Goal: Entertainment & Leisure: Consume media (video, audio)

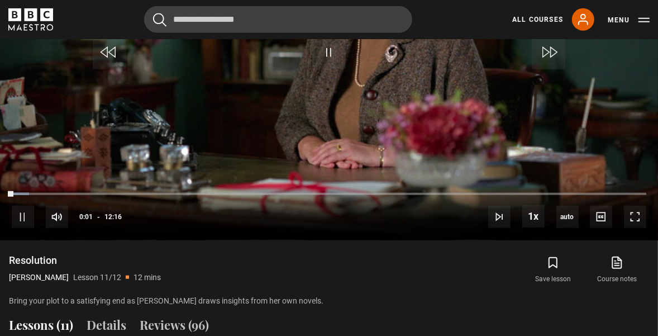
scroll to position [628, 0]
click at [630, 220] on span "Video Player" at bounding box center [635, 216] width 22 height 22
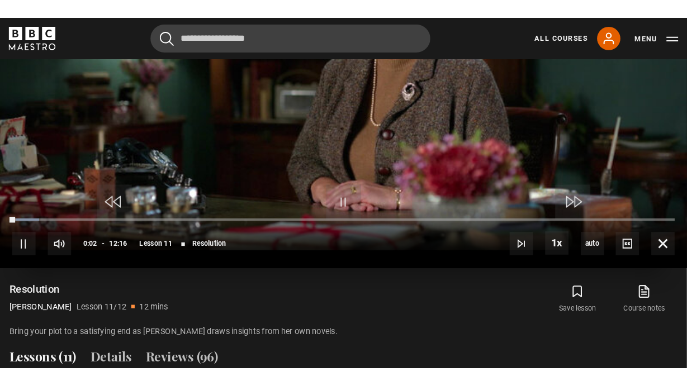
scroll to position [531, 0]
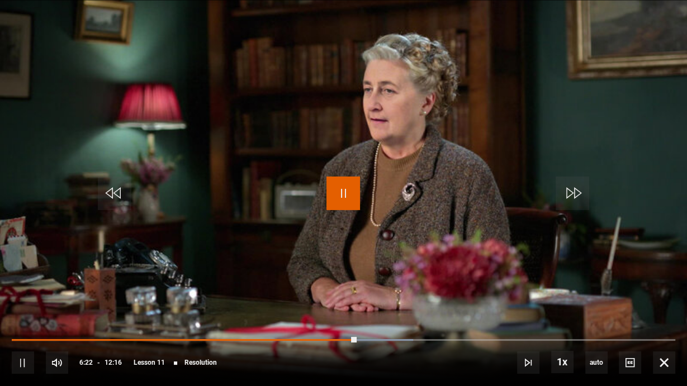
click at [346, 202] on span "Video Player" at bounding box center [343, 194] width 34 height 34
click at [349, 191] on span "Video Player" at bounding box center [343, 194] width 34 height 34
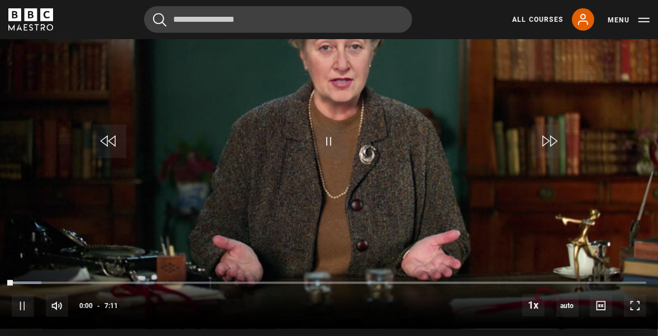
scroll to position [538, 0]
click at [631, 302] on span "Video Player" at bounding box center [635, 306] width 22 height 22
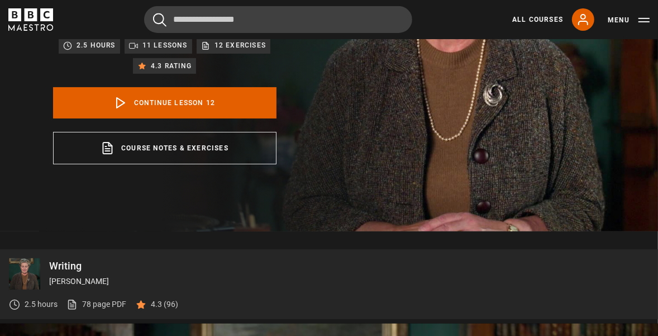
scroll to position [0, 0]
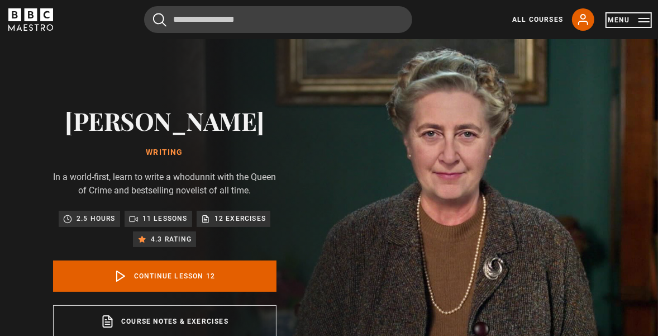
click at [621, 18] on button "Menu" at bounding box center [629, 20] width 42 height 11
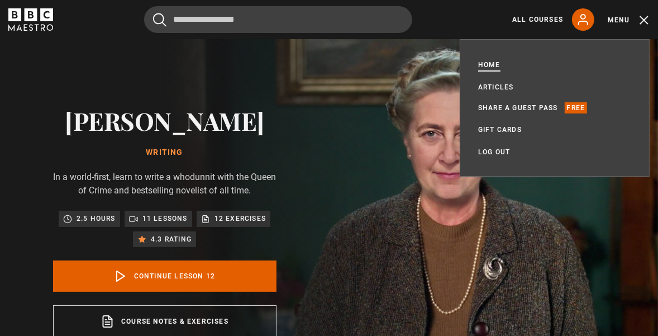
click at [492, 63] on link "Home" at bounding box center [489, 64] width 22 height 11
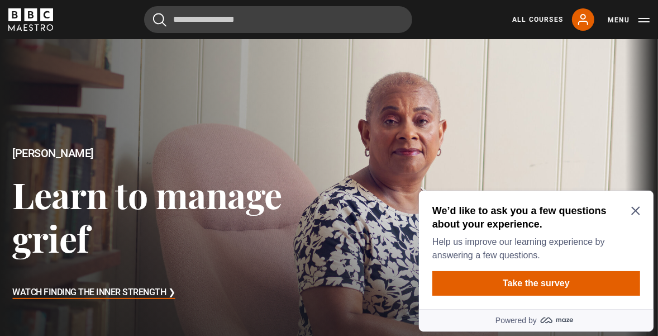
click at [633, 206] on icon "Close Maze Prompt" at bounding box center [635, 210] width 9 height 9
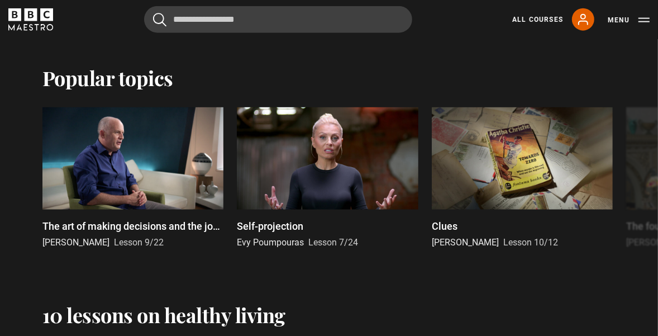
scroll to position [1028, 0]
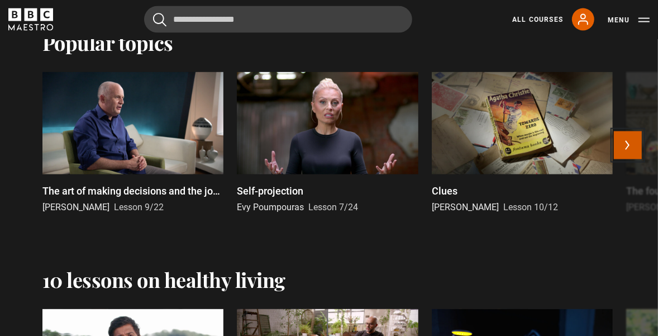
click at [633, 154] on button "Next" at bounding box center [628, 145] width 28 height 28
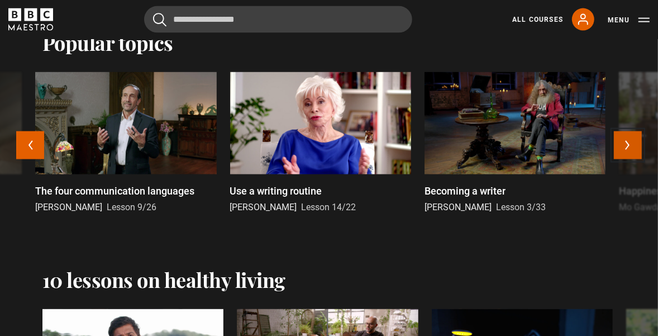
click at [633, 154] on button "Next" at bounding box center [628, 145] width 28 height 28
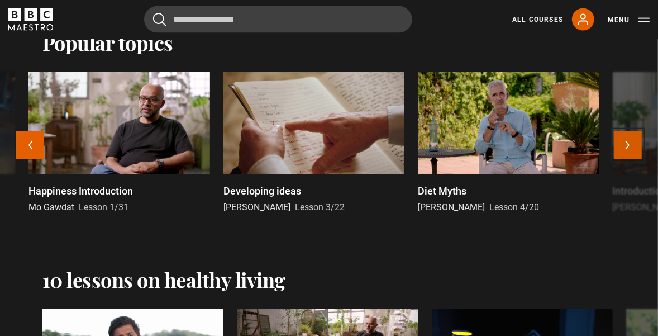
click at [633, 154] on button "Next" at bounding box center [628, 145] width 28 height 28
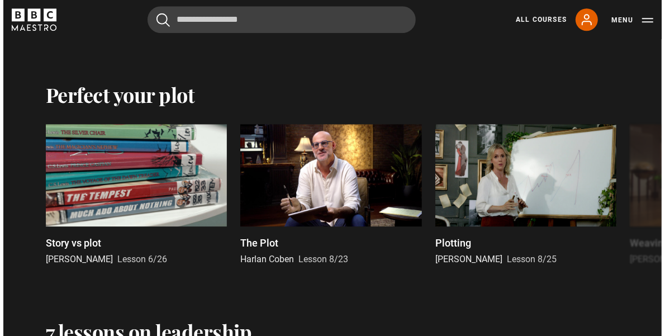
scroll to position [2056, 0]
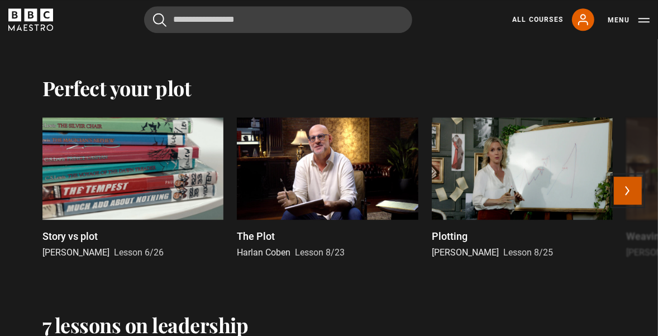
click at [633, 203] on button "Next" at bounding box center [628, 191] width 28 height 28
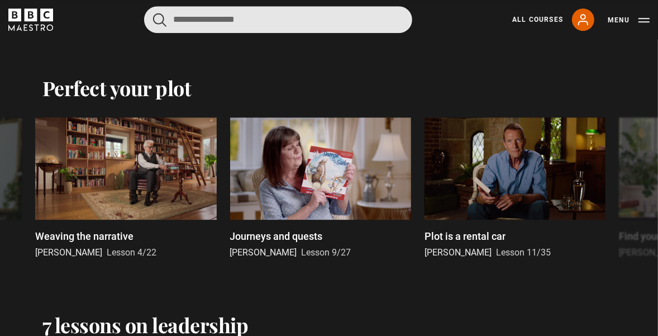
click at [296, 18] on input "Search" at bounding box center [278, 19] width 268 height 27
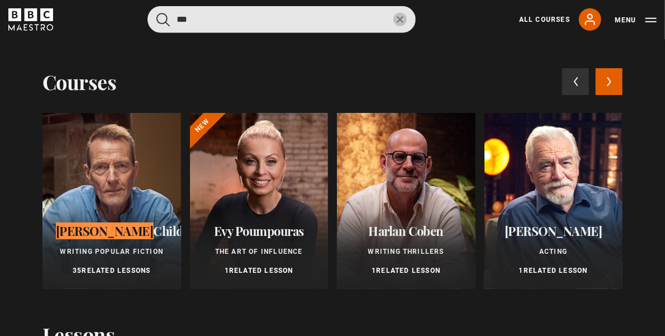
type input "***"
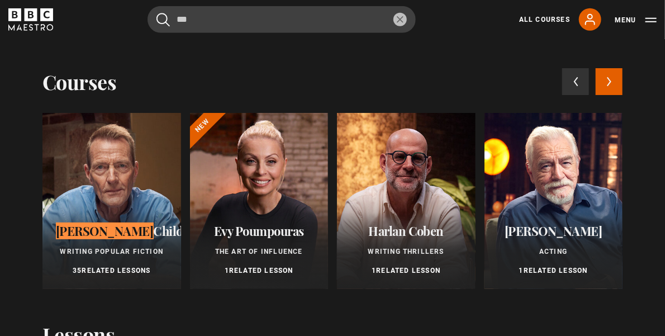
click at [118, 210] on div at bounding box center [111, 201] width 139 height 176
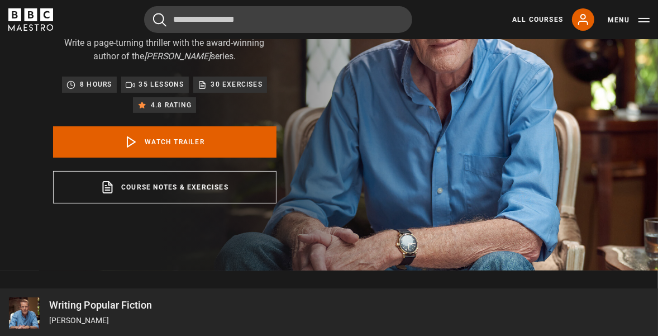
scroll to position [89, 0]
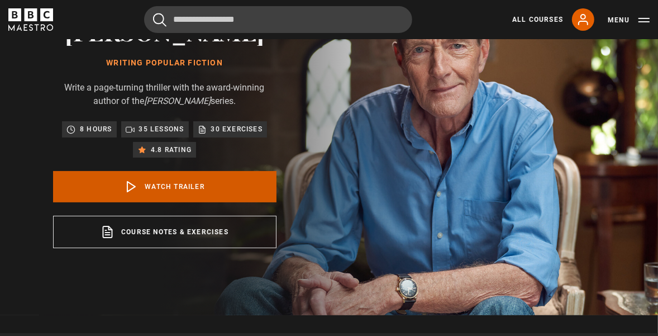
click at [164, 187] on link "Watch Trailer" at bounding box center [165, 186] width 224 height 31
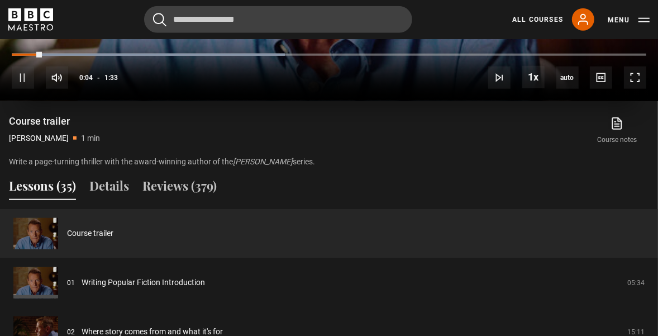
scroll to position [772, 0]
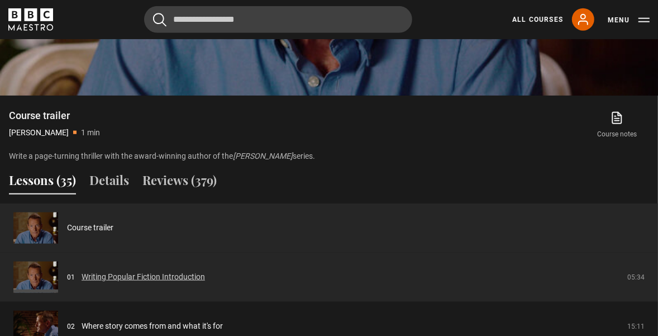
click at [164, 277] on link "Writing Popular Fiction Introduction" at bounding box center [144, 277] width 124 height 12
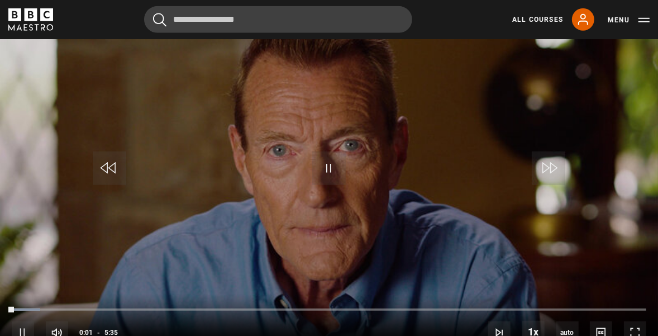
scroll to position [538, 0]
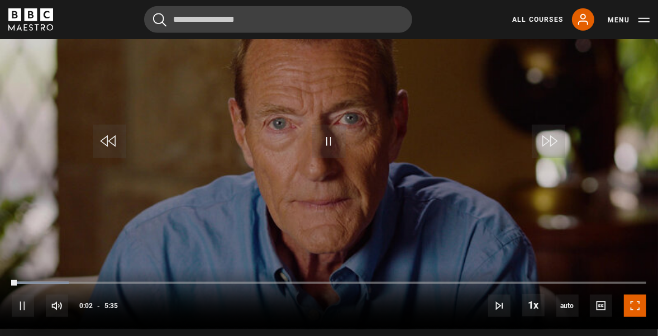
click at [635, 307] on span "Video Player" at bounding box center [635, 306] width 22 height 22
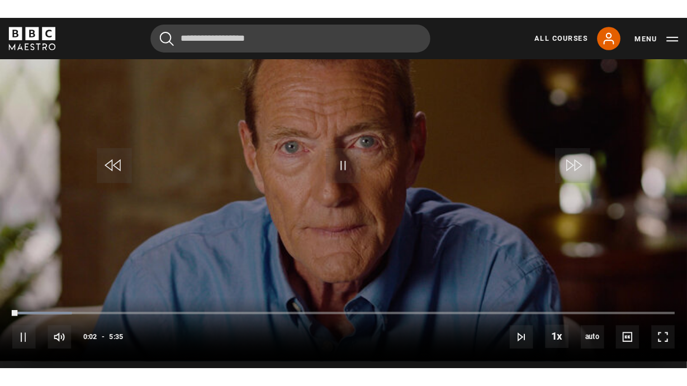
scroll to position [531, 0]
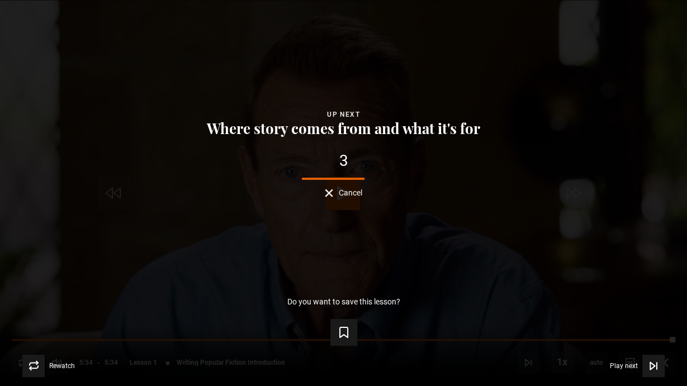
click at [330, 191] on button "Cancel" at bounding box center [343, 193] width 37 height 8
